Goal: Complete application form: Complete application form

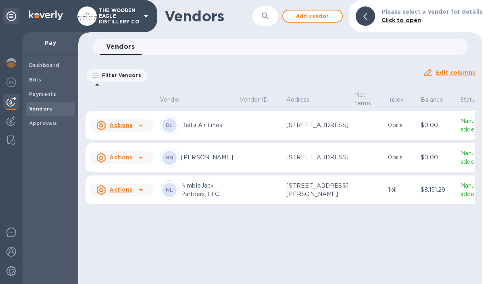
click at [123, 193] on u "Actions" at bounding box center [120, 189] width 23 height 6
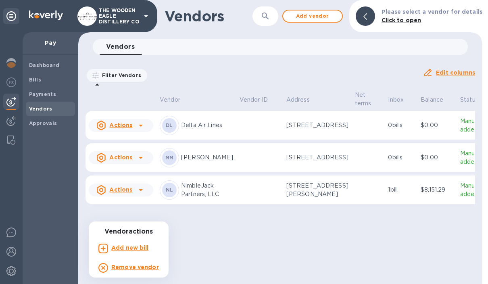
click at [181, 254] on div at bounding box center [244, 142] width 488 height 284
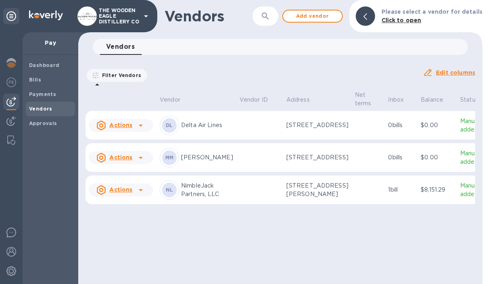
click at [127, 10] on p "THE WOODEN EAGLE DISTILLERY CO" at bounding box center [119, 16] width 40 height 17
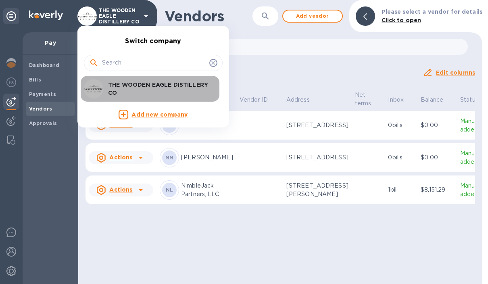
click at [125, 86] on p "THE WOODEN EAGLE DISTILLERY CO" at bounding box center [159, 89] width 102 height 16
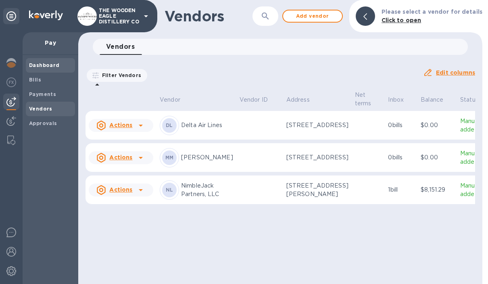
click at [42, 64] on b "Dashboard" at bounding box center [44, 65] width 31 height 6
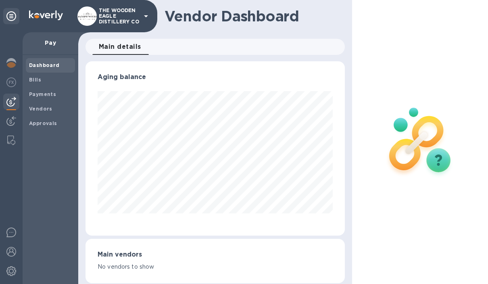
scroll to position [174, 259]
click at [11, 250] on img at bounding box center [11, 252] width 10 height 10
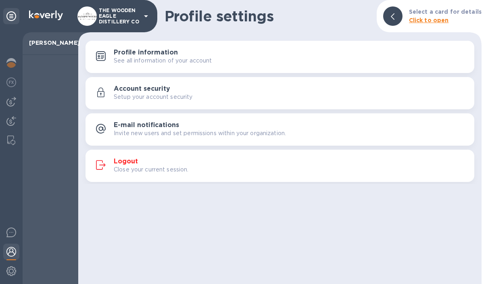
click at [134, 59] on p "See all information of your account" at bounding box center [163, 60] width 98 height 8
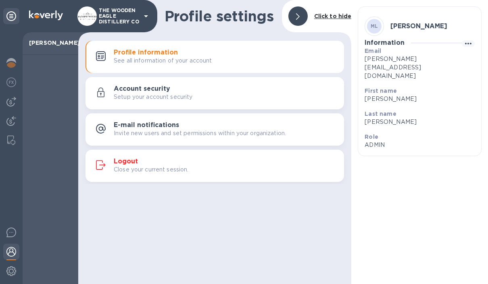
click at [117, 99] on p "Setup your account security" at bounding box center [153, 97] width 79 height 8
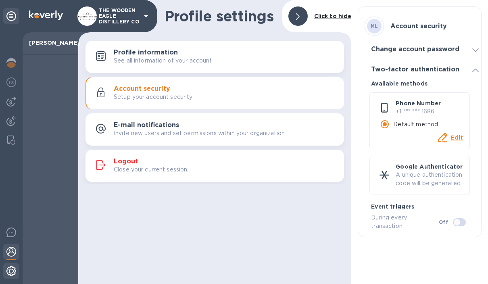
click at [14, 267] on img at bounding box center [11, 271] width 10 height 10
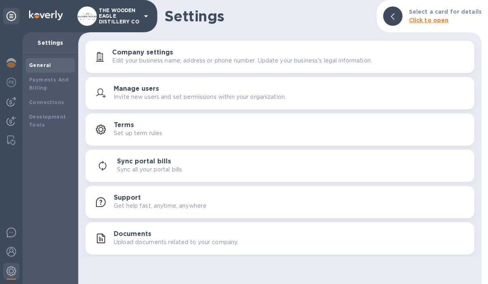
click at [126, 62] on p "Edit your business name, address or phone number. Update your business's legal …" at bounding box center [242, 60] width 260 height 8
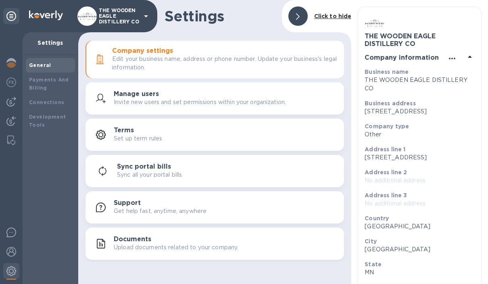
click at [447, 55] on icon "button" at bounding box center [452, 59] width 10 height 10
click at [459, 76] on p "Edit" at bounding box center [461, 74] width 12 height 8
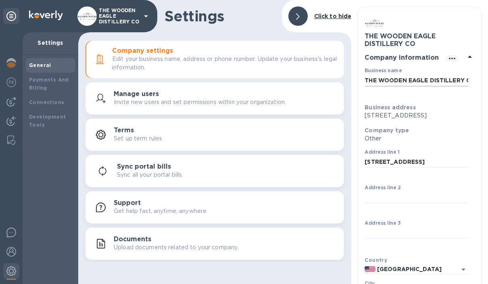
click at [443, 75] on input "THE WOODEN EAGLE DISTILLERY CO" at bounding box center [416, 80] width 104 height 12
type input "THE DAMPFWERK DISTILLERY CO"
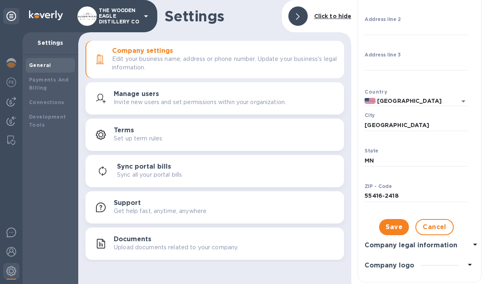
scroll to position [172, 0]
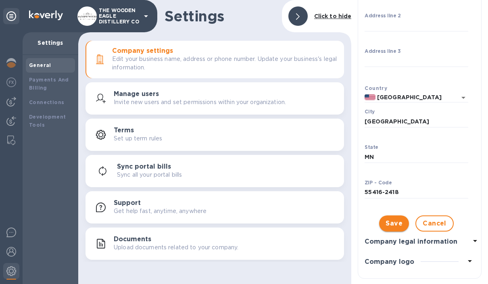
click at [395, 228] on span "Save" at bounding box center [393, 223] width 17 height 10
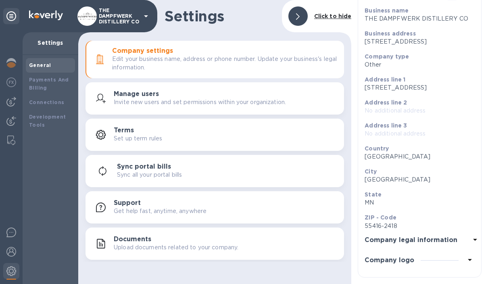
scroll to position [69, 0]
click at [475, 238] on icon at bounding box center [475, 240] width 10 height 10
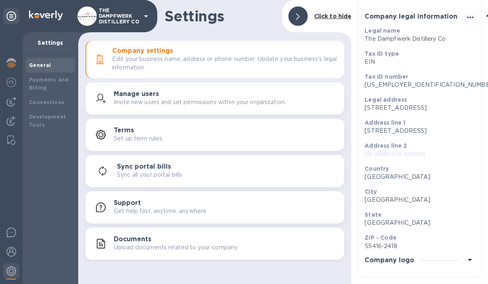
scroll to position [77, 0]
click at [12, 79] on img at bounding box center [11, 82] width 10 height 10
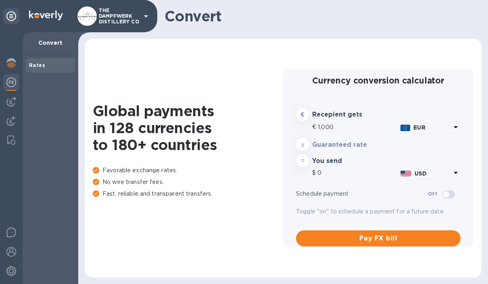
type input "1,183.41"
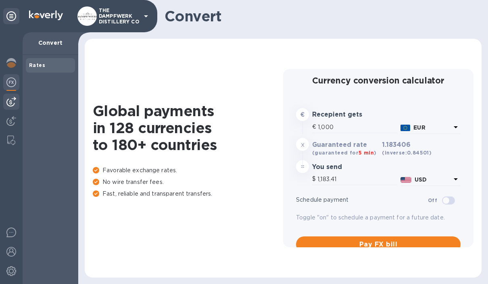
click at [13, 104] on img at bounding box center [11, 102] width 10 height 10
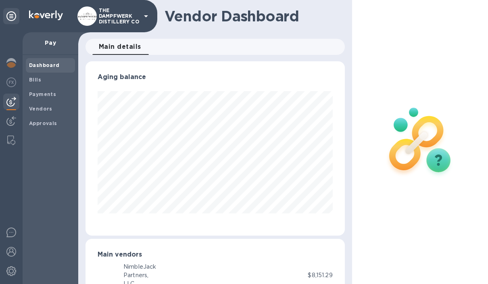
scroll to position [174, 259]
click at [105, 15] on p "THE DAMPFWERK DISTILLERY CO" at bounding box center [119, 16] width 40 height 17
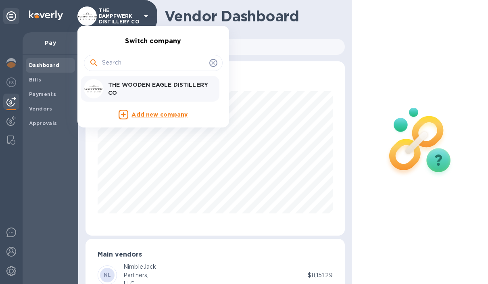
click at [97, 87] on img at bounding box center [93, 88] width 19 height 19
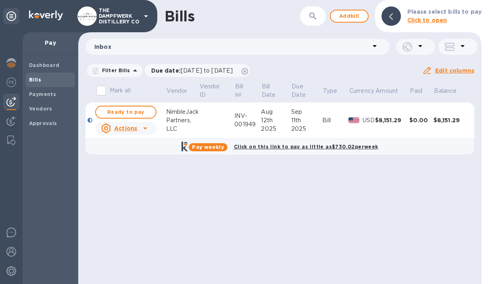
click at [216, 144] on b "Pay weekly" at bounding box center [208, 147] width 32 height 6
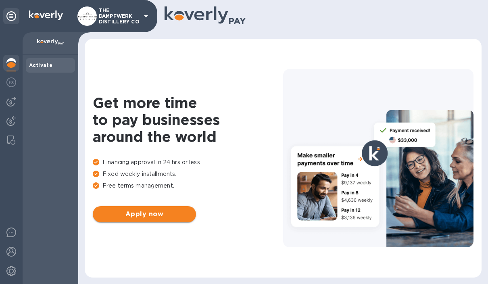
click at [121, 214] on span "Apply now" at bounding box center [144, 214] width 90 height 10
click at [140, 19] on div "THE DAMPFWERK DISTILLERY CO" at bounding box center [113, 15] width 73 height 19
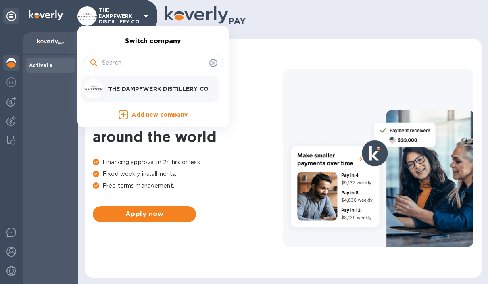
click at [103, 86] on img at bounding box center [93, 88] width 19 height 19
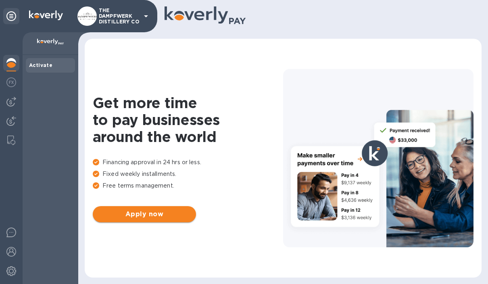
click at [135, 212] on span "Apply now" at bounding box center [144, 214] width 90 height 10
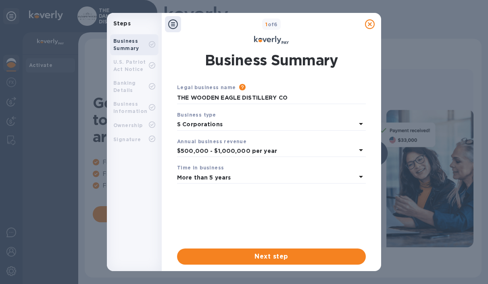
click at [240, 85] on icon "Please provide the legal name that appears on your SS-4 form issued by the IRS …" at bounding box center [242, 87] width 6 height 6
click at [217, 96] on input "THE WOODEN EAGLE DISTILLERY CO" at bounding box center [271, 98] width 189 height 12
click at [295, 96] on input "THE WOODEN EAGLE DISTILLERY CO" at bounding box center [271, 98] width 189 height 12
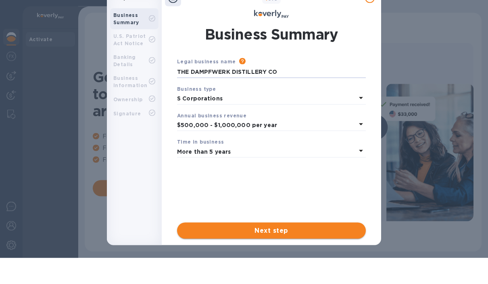
type input "THE DAMPFWERK DISTILLERY CO"
click at [302, 232] on span "Next step" at bounding box center [271, 231] width 176 height 10
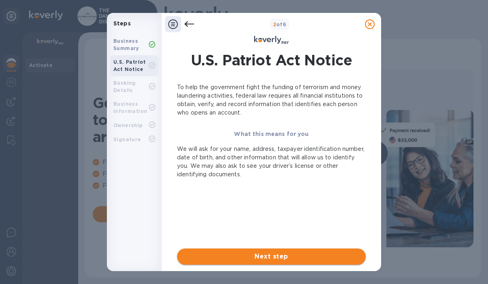
click at [312, 259] on span "Next step" at bounding box center [271, 256] width 176 height 10
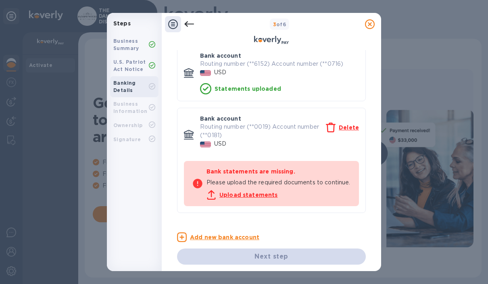
scroll to position [60, 0]
click at [259, 199] on div "Upload statements" at bounding box center [278, 195] width 144 height 10
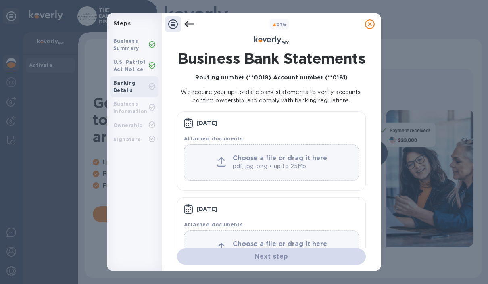
click at [328, 166] on p "pdf, jpg, png • up to 25Mb" at bounding box center [281, 166] width 97 height 8
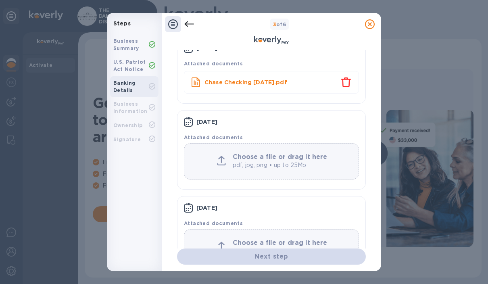
scroll to position [74, 0]
click at [308, 166] on p "pdf, jpg, png • up to 25Mb" at bounding box center [281, 166] width 97 height 8
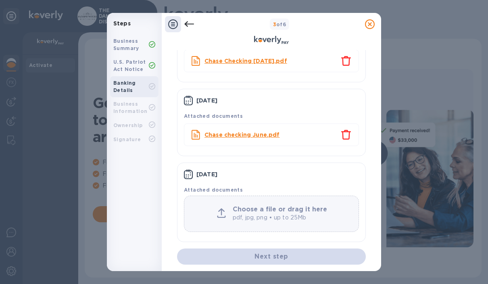
scroll to position [98, 0]
click at [304, 217] on p "pdf, jpg, png • up to 25Mb" at bounding box center [281, 217] width 97 height 8
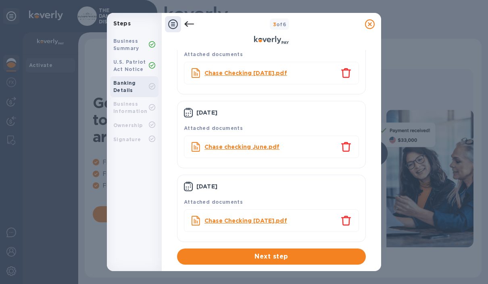
scroll to position [86, 0]
click at [316, 260] on span "Next step" at bounding box center [271, 256] width 176 height 10
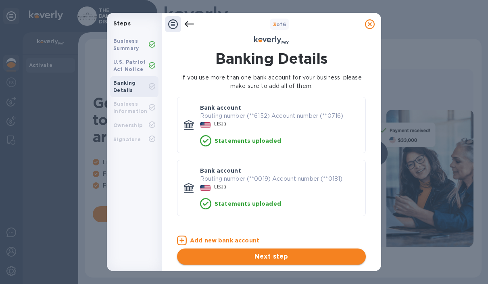
click at [263, 257] on span "Next step" at bounding box center [271, 256] width 176 height 10
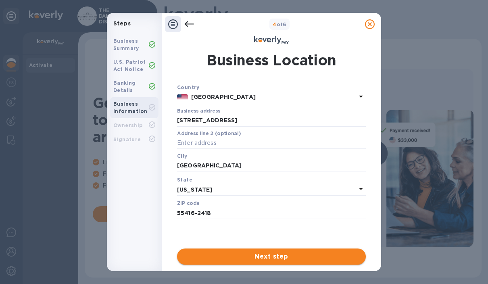
click at [247, 254] on span "Next step" at bounding box center [271, 256] width 176 height 10
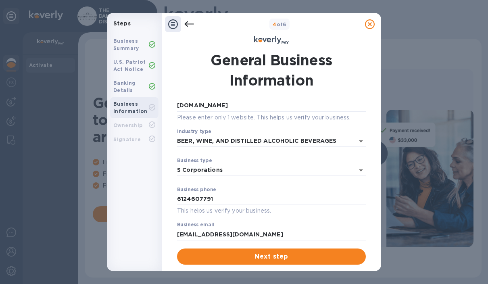
scroll to position [100, 0]
click at [249, 258] on span "Next step" at bounding box center [271, 256] width 176 height 10
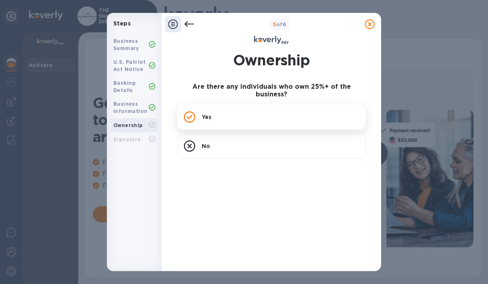
click at [210, 113] on p "Yes" at bounding box center [207, 117] width 10 height 8
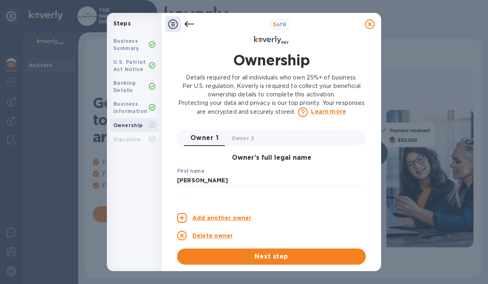
type input "***19"
type input "***60"
type input "***69"
click at [230, 175] on input "RALF" at bounding box center [271, 181] width 189 height 12
click at [232, 177] on input "RALF" at bounding box center [271, 181] width 189 height 12
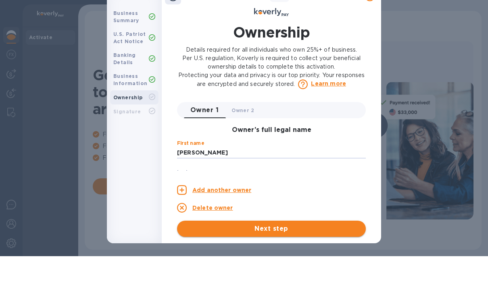
type input "RALF LOEFFELHOLZ"
click at [335, 232] on span "Next step" at bounding box center [271, 229] width 176 height 10
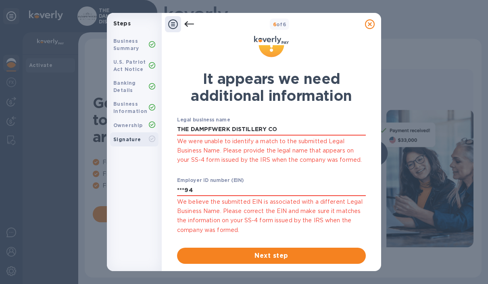
scroll to position [31, 0]
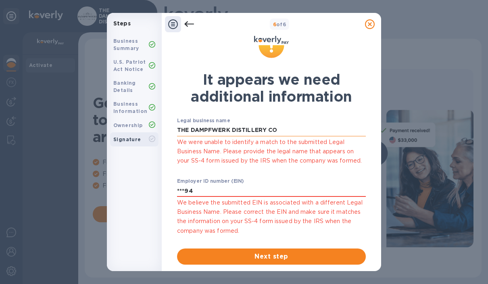
click at [295, 135] on input "THE DAMPFWERK DISTILLERY CO" at bounding box center [271, 130] width 189 height 12
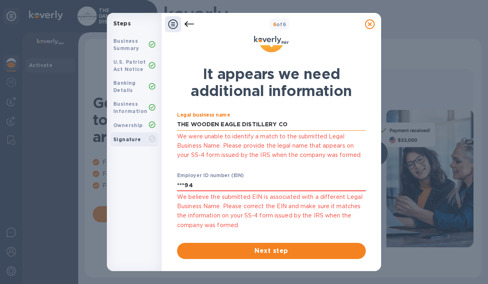
scroll to position [36, 0]
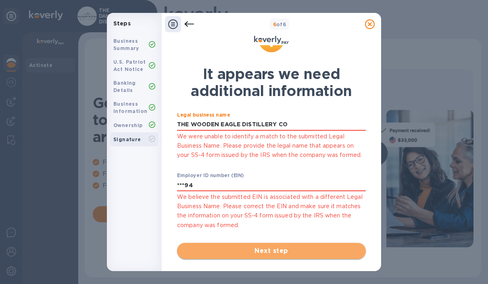
type input "THE WOODEN EAGLE DISTILLERY CO"
click at [288, 248] on span "Next step" at bounding box center [271, 251] width 176 height 10
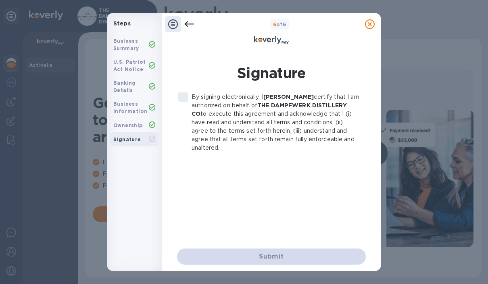
scroll to position [0, 0]
click at [181, 98] on input "By signing electronically, I Mary Loeffelholz certify that I am authorized on b…" at bounding box center [183, 97] width 17 height 17
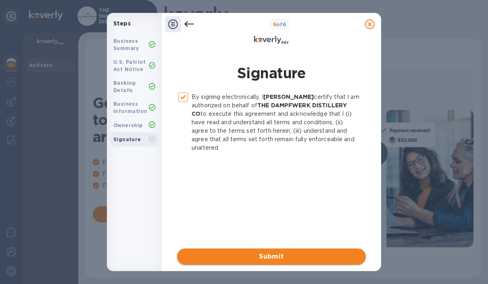
click at [285, 258] on span "Submit" at bounding box center [271, 256] width 176 height 10
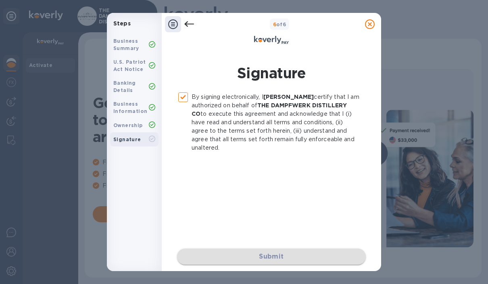
checkbox input "false"
